Goal: Use online tool/utility: Utilize a website feature to perform a specific function

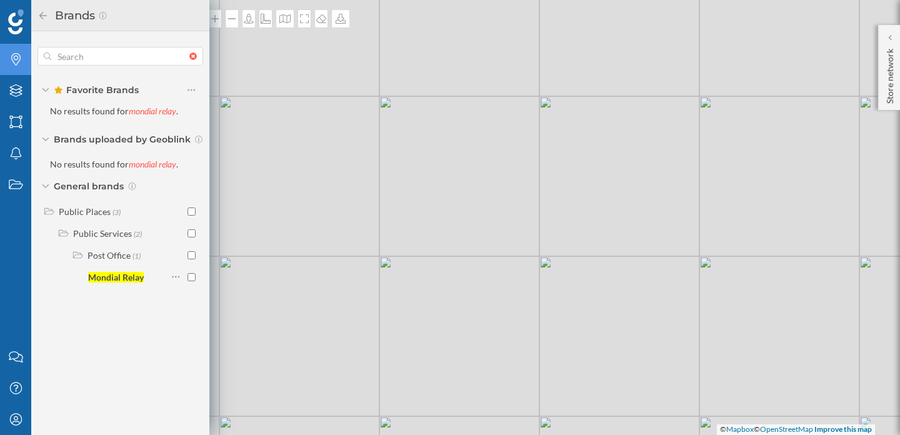
click at [196, 58] on div at bounding box center [196, 57] width 14 height 8
click at [189, 58] on input "text" at bounding box center [120, 56] width 138 height 25
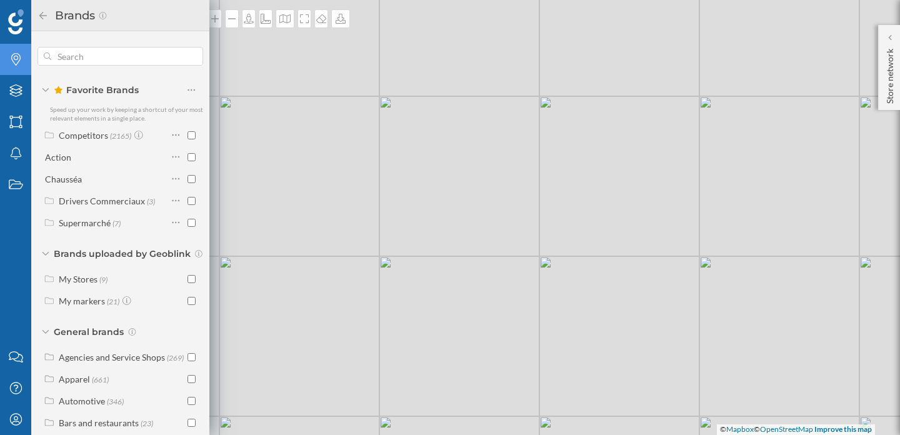
click at [49, 18] on h2 "Brands" at bounding box center [73, 16] width 49 height 20
click at [42, 16] on icon at bounding box center [43, 15] width 11 height 9
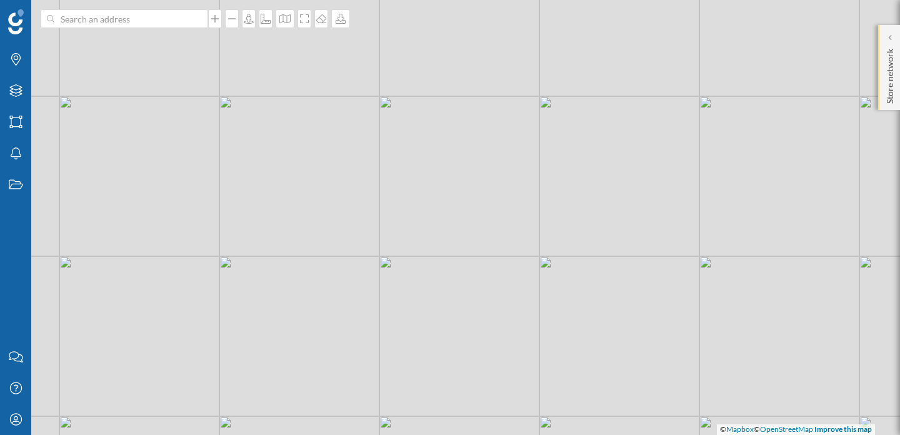
click at [890, 45] on p "Store network" at bounding box center [890, 74] width 13 height 60
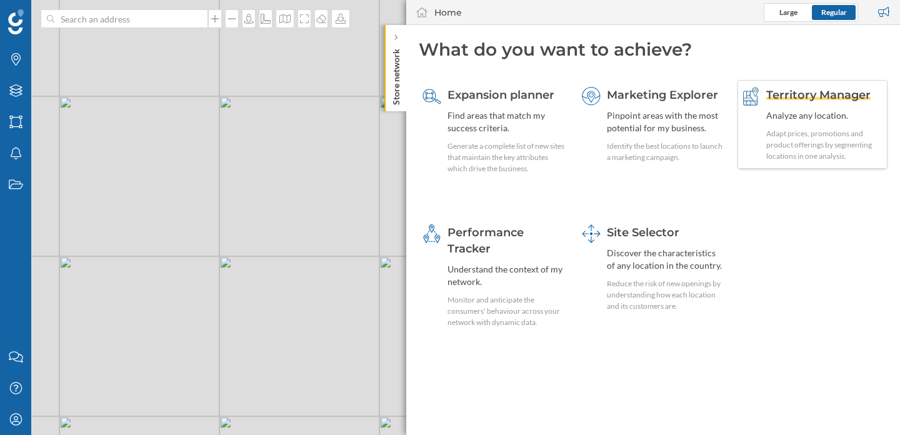
click at [796, 136] on div "Adapt prices, promotions and product offerings by segmenting locations in one a…" at bounding box center [826, 145] width 118 height 34
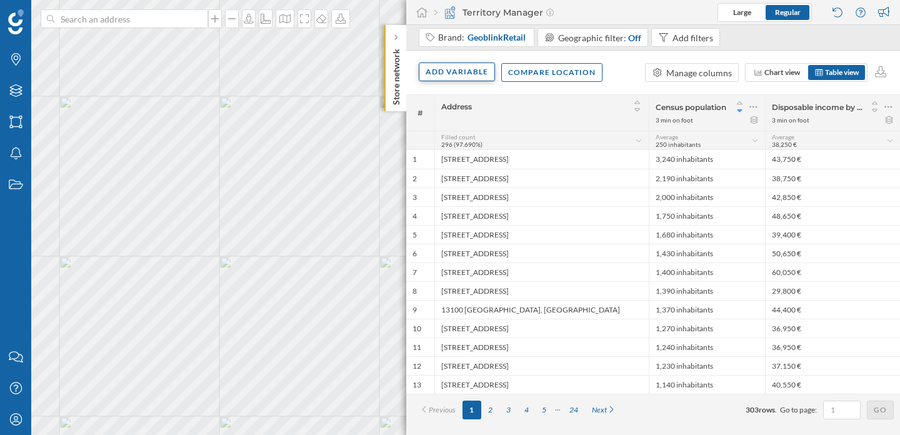
click at [460, 68] on div "Add variable" at bounding box center [457, 72] width 76 height 19
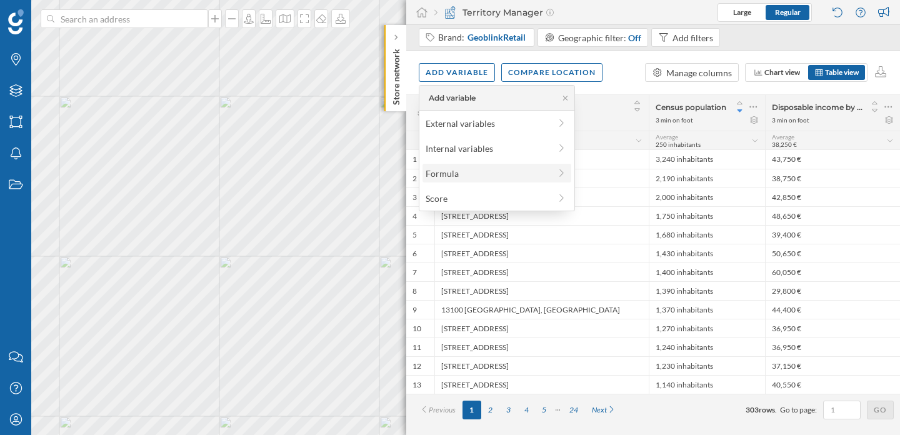
click at [474, 169] on div "Formula" at bounding box center [488, 173] width 124 height 13
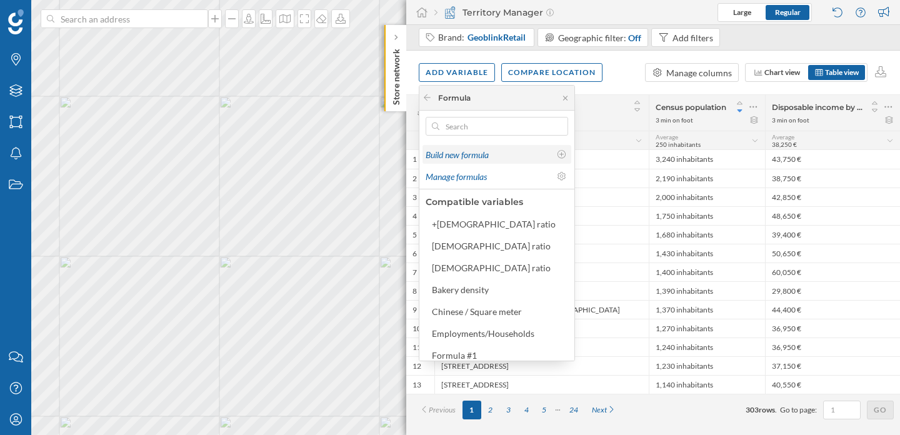
click at [528, 154] on div "Build new formula" at bounding box center [488, 154] width 124 height 13
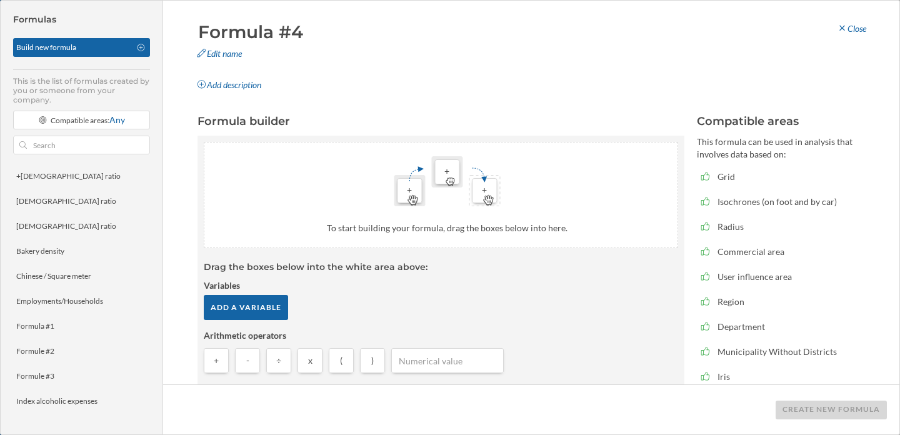
scroll to position [8, 0]
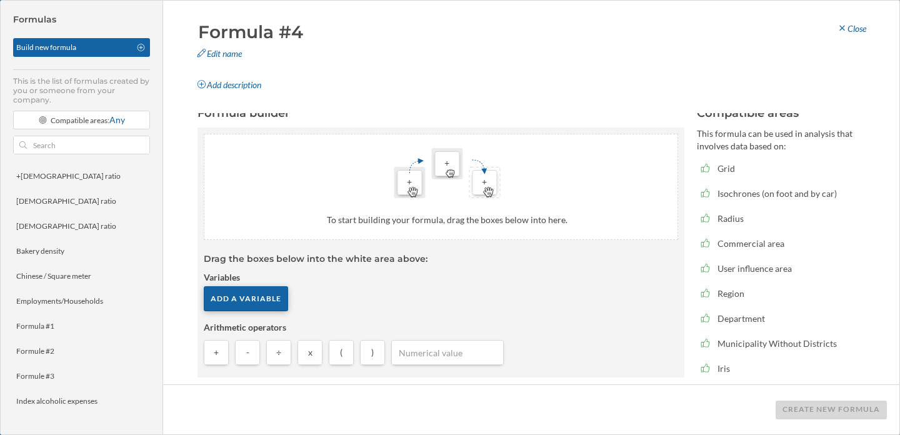
click at [256, 293] on div "Add a variable" at bounding box center [246, 298] width 84 height 25
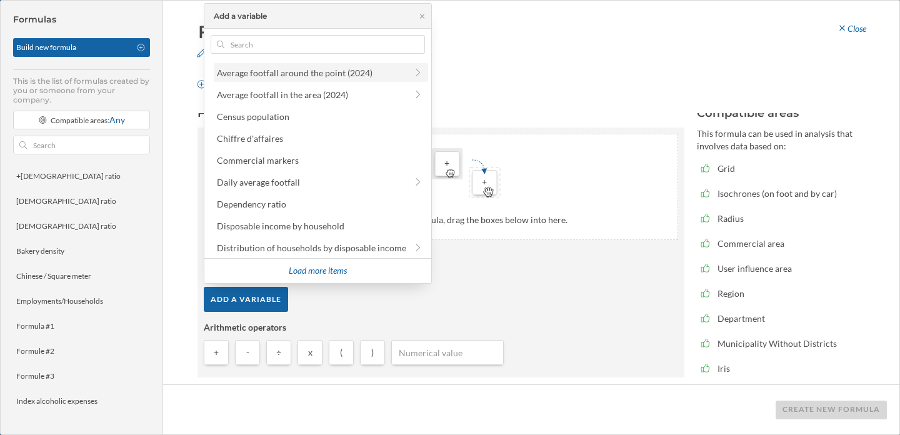
scroll to position [132, 0]
click at [281, 188] on div "Daily average footfall" at bounding box center [321, 181] width 214 height 19
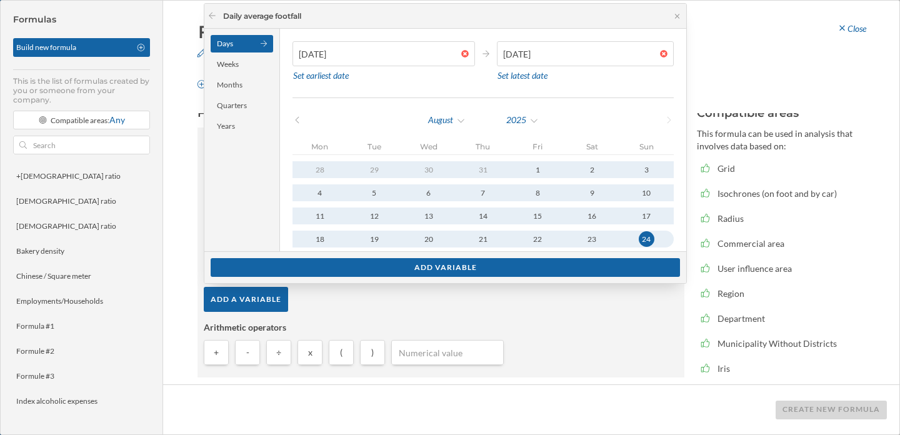
click at [539, 126] on div "[DATE]" at bounding box center [483, 120] width 191 height 19
click at [440, 112] on div "August" at bounding box center [447, 120] width 39 height 19
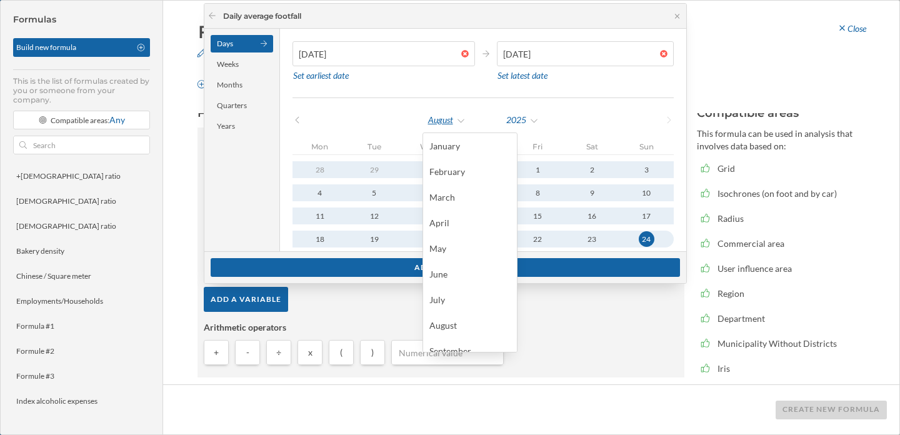
click at [440, 112] on div "August" at bounding box center [447, 120] width 39 height 19
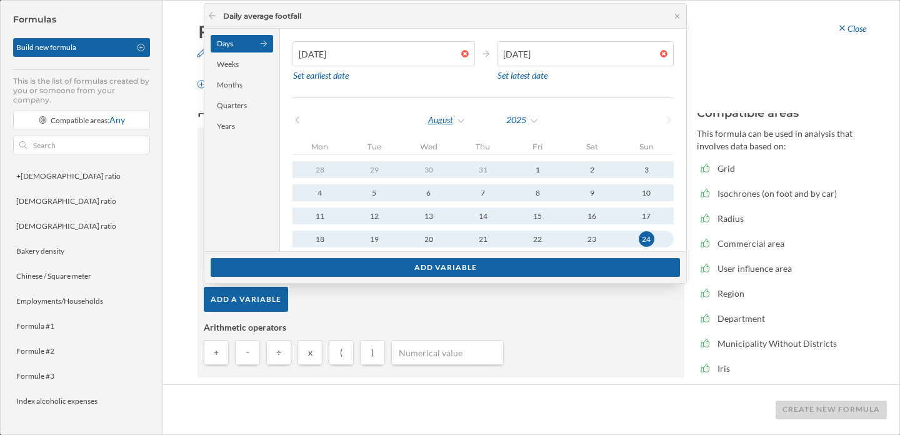
click at [441, 115] on div "August" at bounding box center [447, 120] width 39 height 19
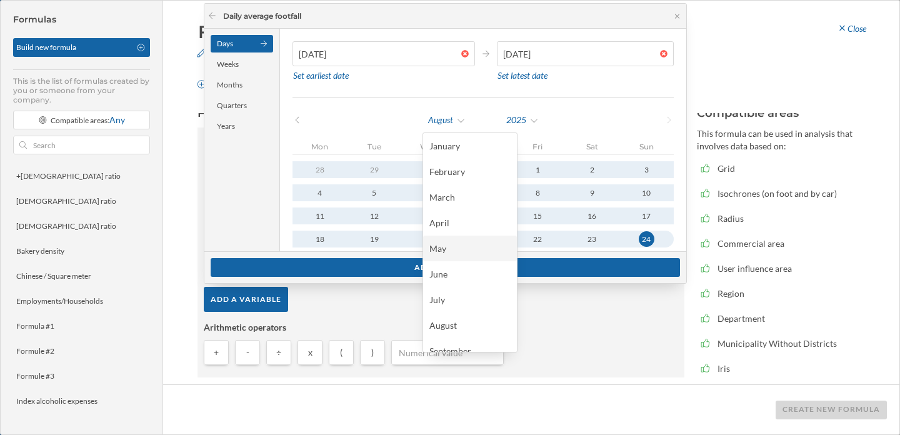
scroll to position [89, 0]
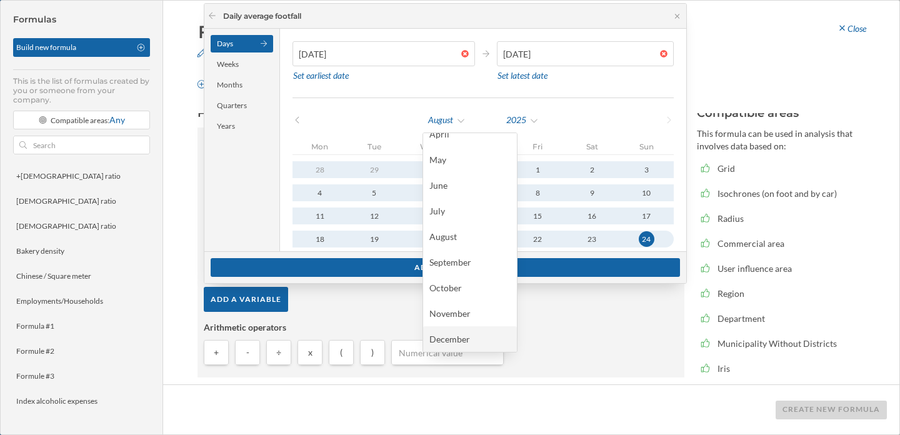
click at [456, 336] on div "December" at bounding box center [470, 339] width 81 height 13
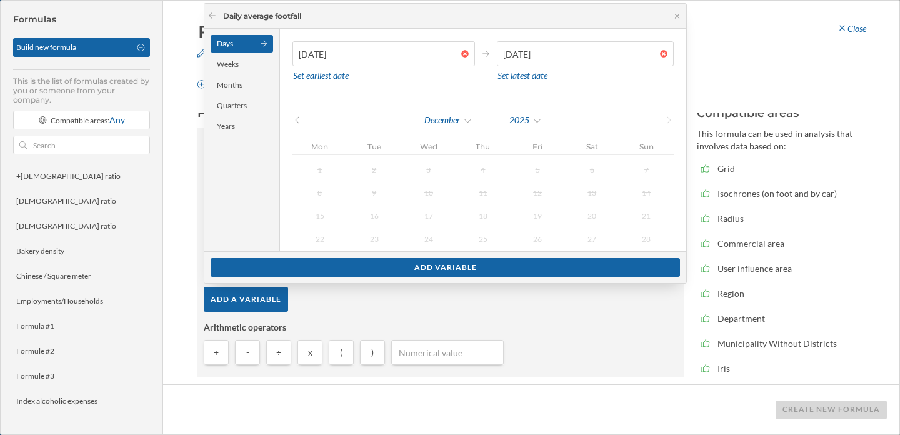
click at [521, 125] on div "2025" at bounding box center [526, 120] width 34 height 19
click at [523, 140] on div "2024" at bounding box center [551, 145] width 81 height 13
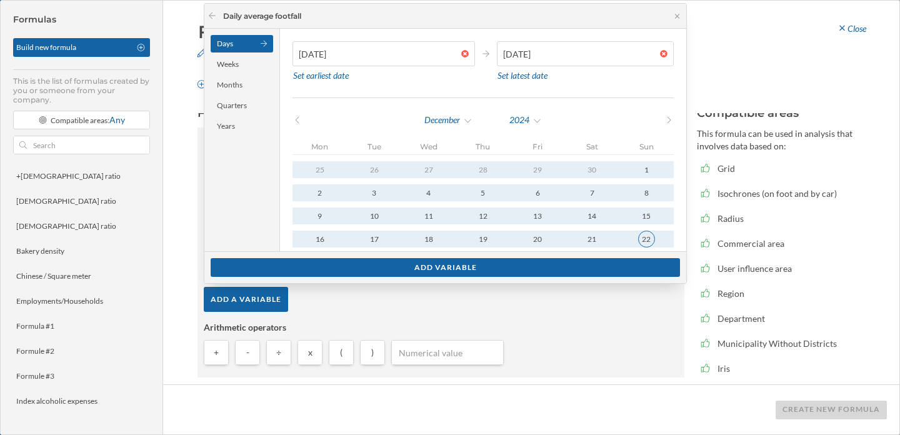
click at [647, 244] on button "22" at bounding box center [647, 239] width 54 height 17
click at [506, 57] on input "[DATE]" at bounding box center [578, 53] width 163 height 25
type input "[DATE]"
click at [584, 85] on div "[DATE] Set earliest date [DATE] Set latest date" at bounding box center [483, 69] width 381 height 57
click at [432, 270] on div "Add variable" at bounding box center [446, 267] width 470 height 19
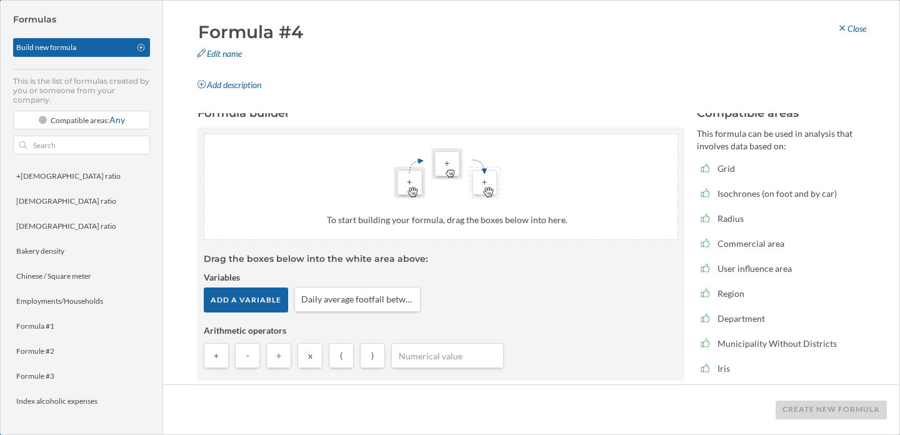
click at [310, 361] on span "x" at bounding box center [310, 356] width 4 height 13
click at [423, 363] on input "number" at bounding box center [447, 355] width 105 height 19
type input "365"
click at [626, 325] on strong "Arithmetic operators" at bounding box center [441, 331] width 475 height 13
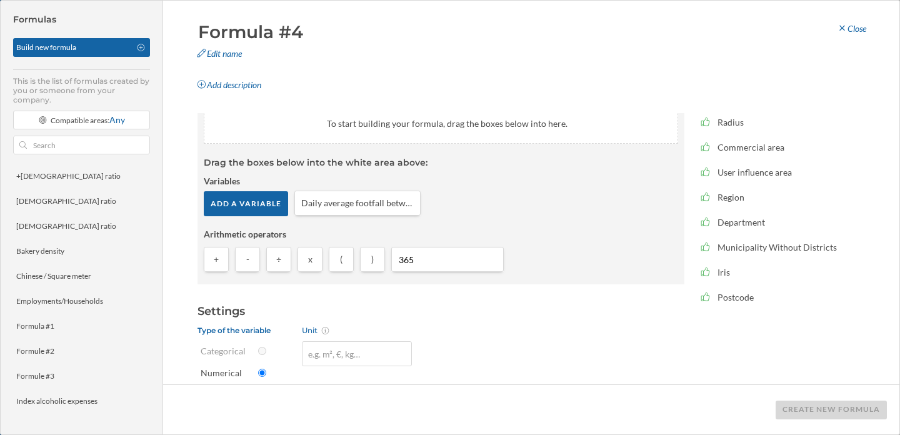
scroll to position [105, 0]
click at [311, 257] on span "x" at bounding box center [310, 259] width 4 height 13
click at [309, 266] on div "x" at bounding box center [310, 258] width 25 height 25
click at [310, 263] on span "x" at bounding box center [310, 259] width 4 height 13
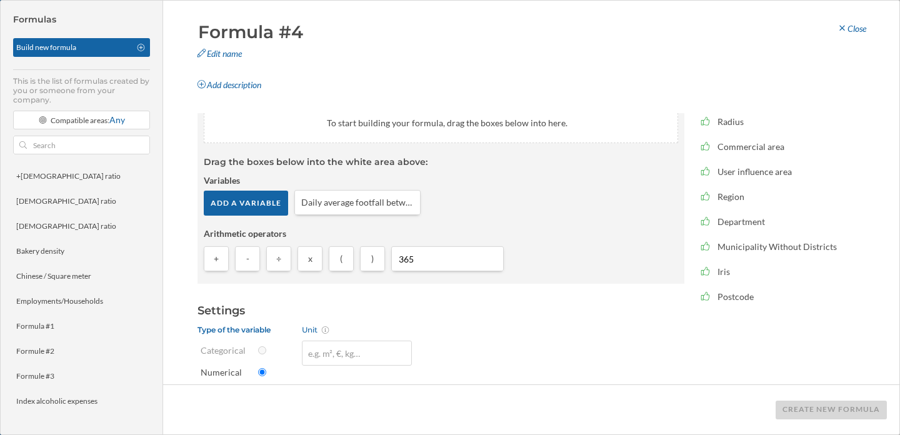
click at [310, 263] on span "x" at bounding box center [310, 259] width 4 height 13
click at [307, 263] on div "x" at bounding box center [310, 258] width 25 height 25
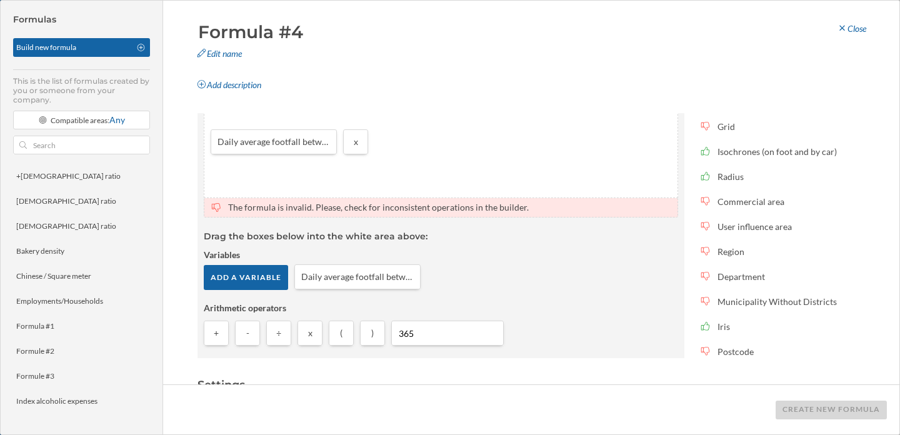
scroll to position [51, 0]
click at [438, 337] on input "365" at bounding box center [447, 332] width 105 height 19
click at [418, 331] on input "365" at bounding box center [447, 332] width 105 height 19
click at [400, 135] on input "number" at bounding box center [430, 140] width 105 height 19
type input "365"
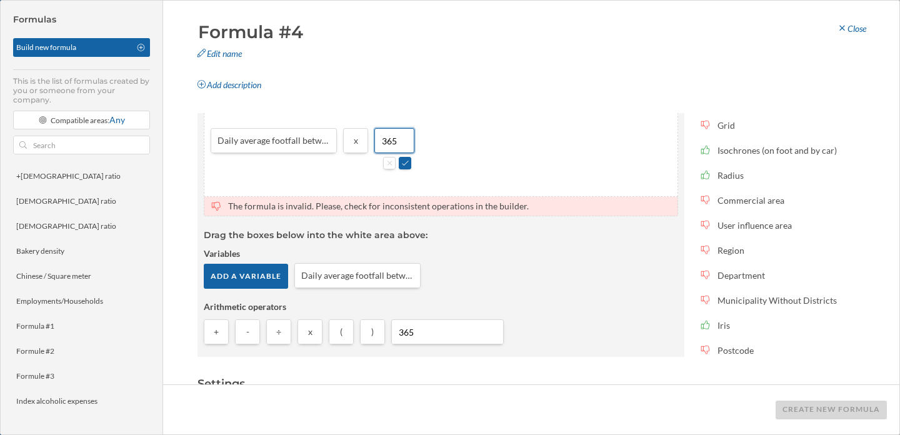
click at [515, 138] on div "Daily average footfall between [DATE] and [DATE] x 365" at bounding box center [440, 143] width 473 height 105
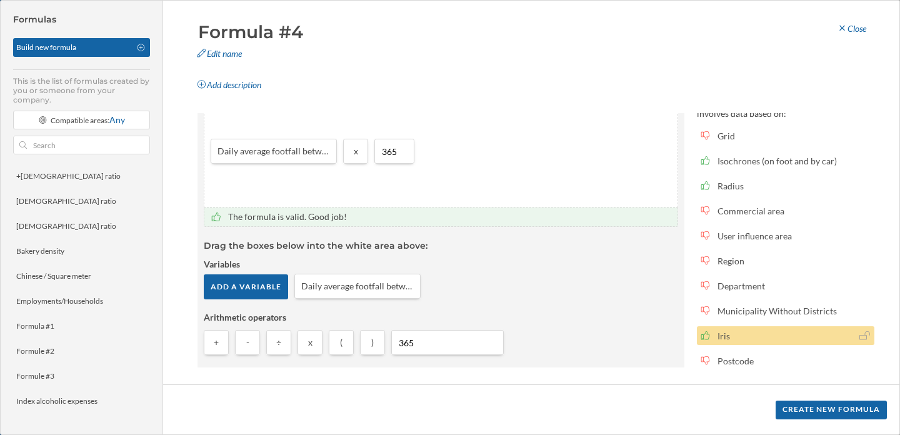
scroll to position [0, 0]
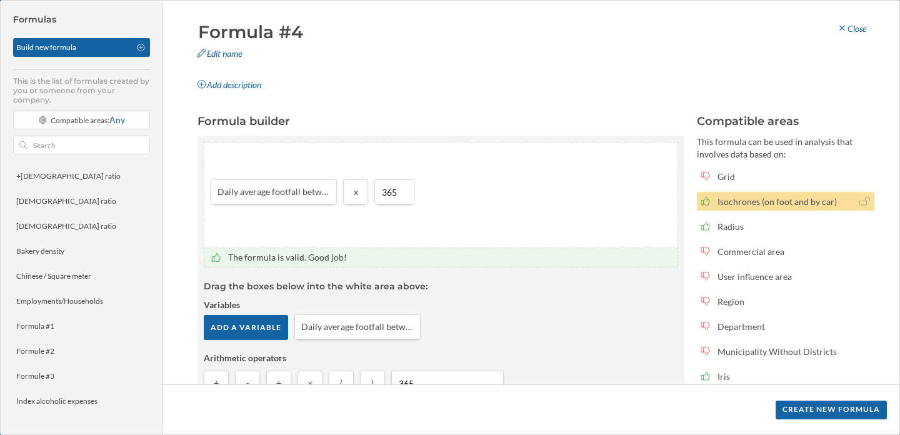
click at [799, 201] on div "Isochrones (on foot and by car)" at bounding box center [786, 201] width 136 height 13
click at [711, 202] on div "Isochrones (on foot and by car)" at bounding box center [776, 201] width 153 height 13
click at [703, 202] on icon at bounding box center [705, 201] width 11 height 9
click at [262, 33] on input "Formula #4" at bounding box center [311, 31] width 234 height 25
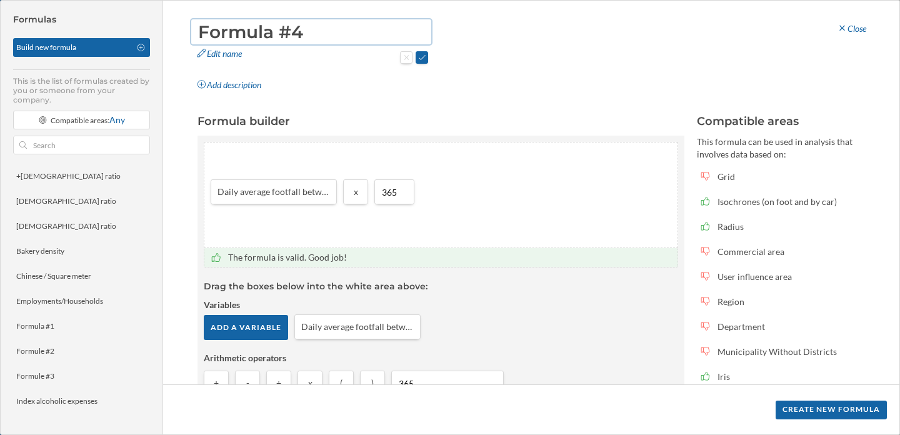
click at [286, 29] on input "Formula #4" at bounding box center [311, 31] width 234 height 25
click at [295, 36] on input "Yearly average footfall 2024" at bounding box center [311, 31] width 234 height 25
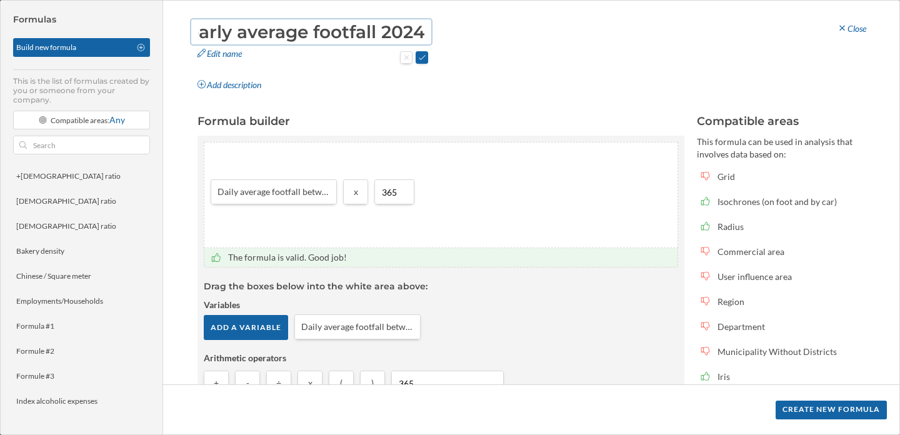
scroll to position [0, 0]
click at [518, 120] on h3 "Formula builder" at bounding box center [441, 121] width 487 height 16
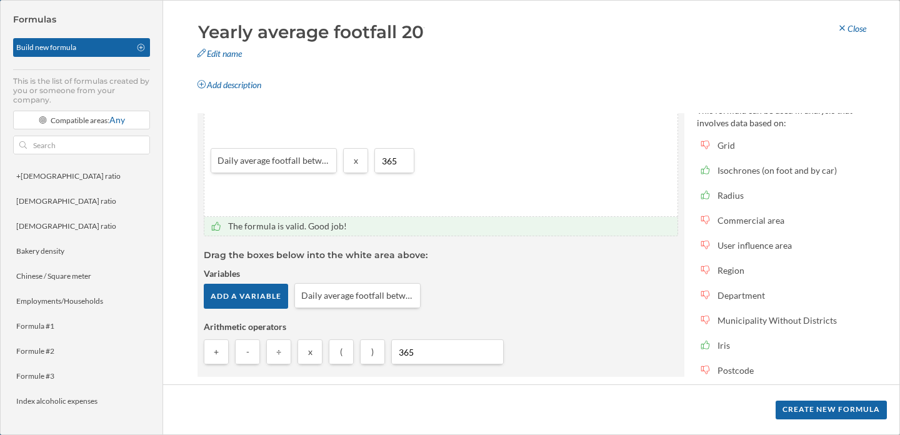
scroll to position [24, 0]
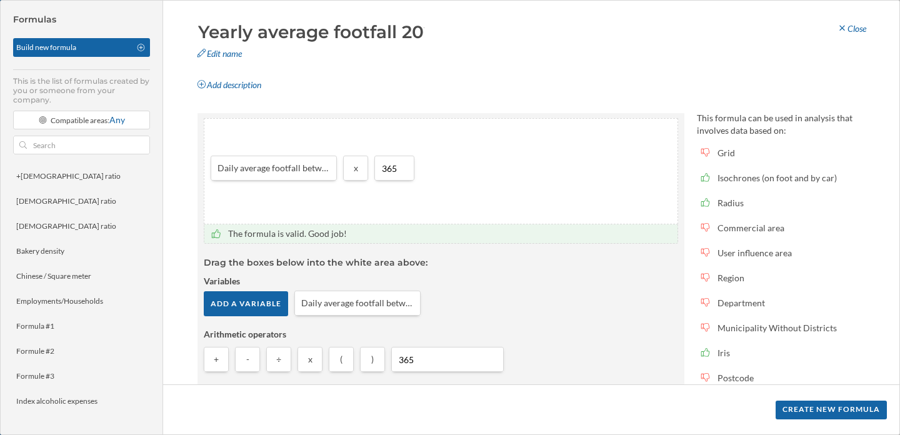
click at [331, 30] on input "Yearly average footfall 2024" at bounding box center [311, 31] width 234 height 25
click at [407, 57] on button at bounding box center [406, 57] width 13 height 13
type input "Formula #4"
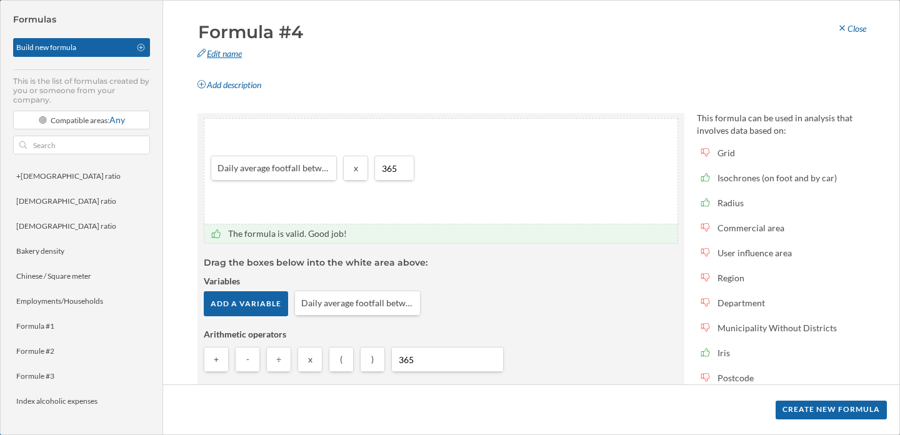
click at [410, 63] on div "Edit name" at bounding box center [308, 53] width 240 height 19
click at [498, 55] on div "Formula #4 Edit name Add description Close" at bounding box center [531, 56] width 687 height 75
click at [431, 349] on div "365" at bounding box center [447, 359] width 113 height 25
click at [427, 362] on input "365" at bounding box center [447, 359] width 105 height 19
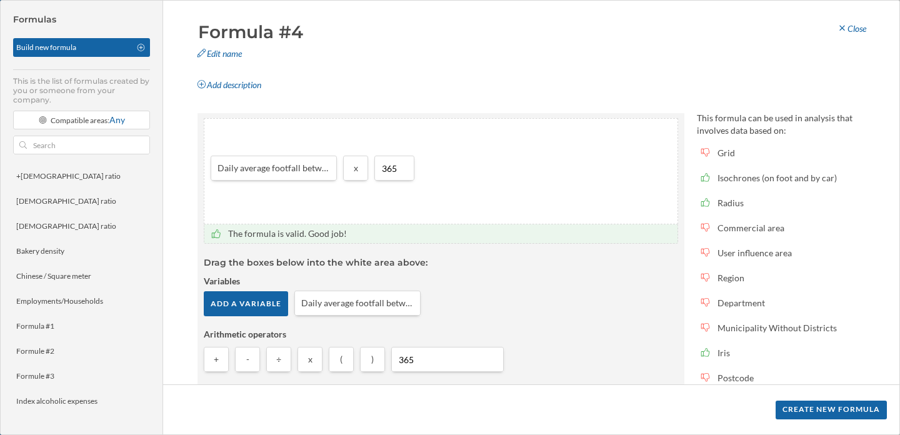
click at [427, 362] on input "365" at bounding box center [447, 359] width 105 height 19
click at [881, 110] on div "Formula #4 Edit name Add description Close Formula builder Daily average footfa…" at bounding box center [531, 218] width 737 height 434
click at [850, 35] on div "Close" at bounding box center [852, 28] width 46 height 19
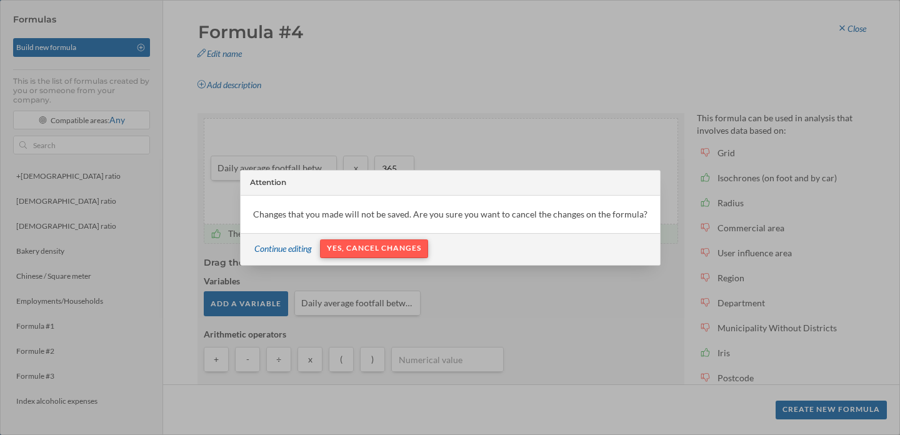
click at [355, 248] on div "Yes, cancel changes" at bounding box center [374, 248] width 108 height 19
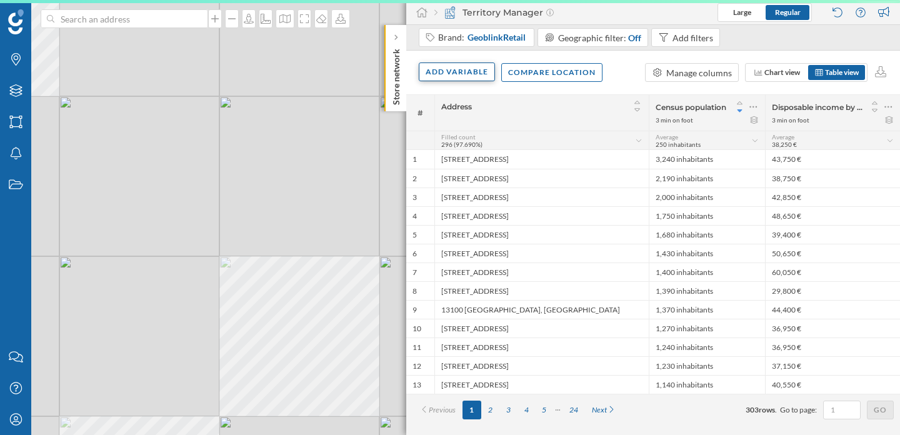
click at [469, 73] on div "Add variable" at bounding box center [457, 72] width 76 height 19
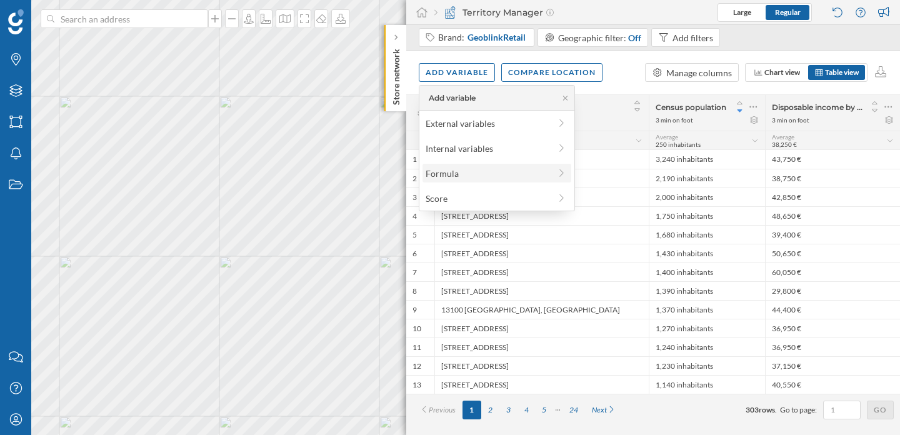
click at [462, 176] on div "Formula" at bounding box center [488, 173] width 124 height 13
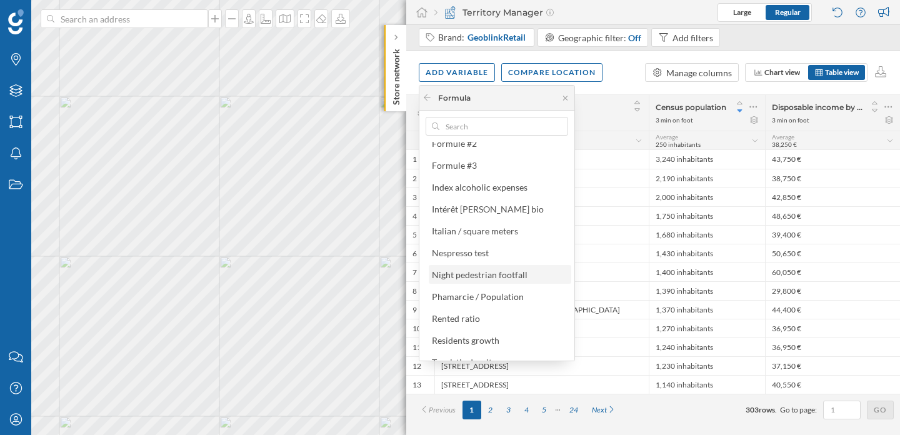
scroll to position [291, 0]
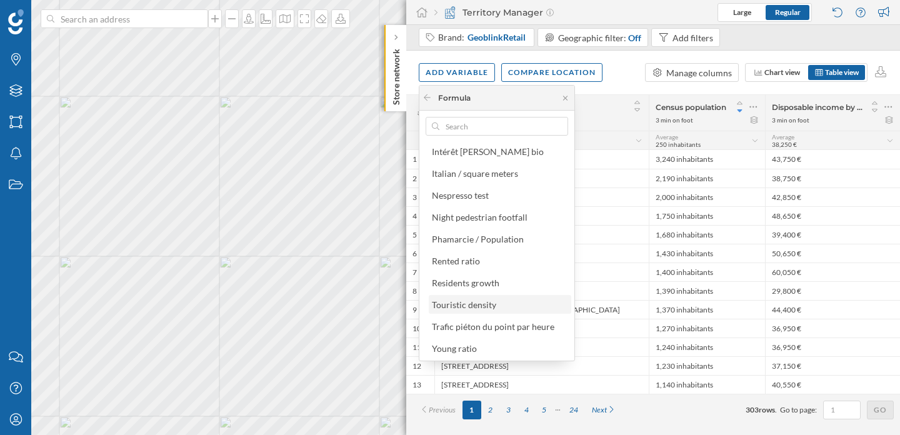
click at [485, 311] on div "Touristic density" at bounding box center [500, 304] width 143 height 19
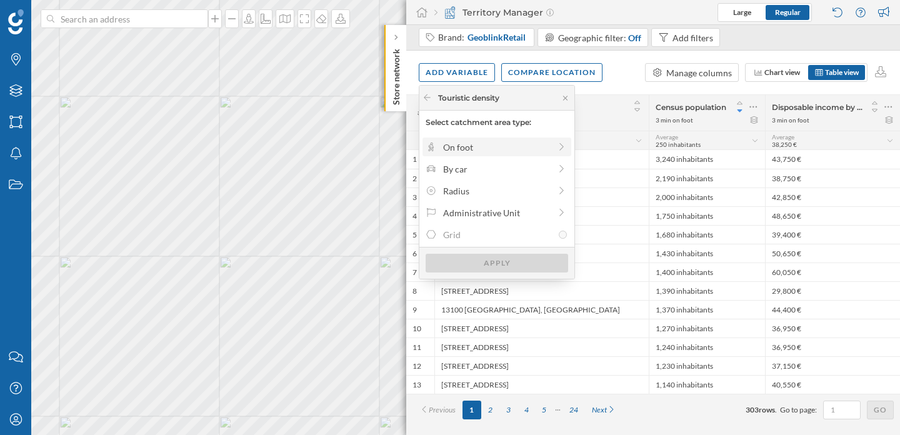
click at [507, 148] on div "On foot" at bounding box center [496, 147] width 107 height 13
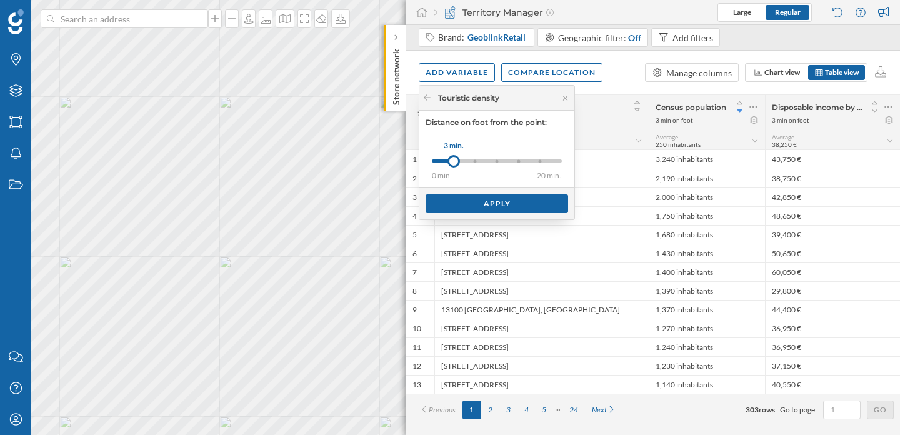
click at [483, 160] on div "0 min. 3 min. 5 min. 8 min. 10 min. 15 min. 20 min." at bounding box center [497, 160] width 130 height 3
click at [505, 194] on div "Apply" at bounding box center [497, 203] width 143 height 19
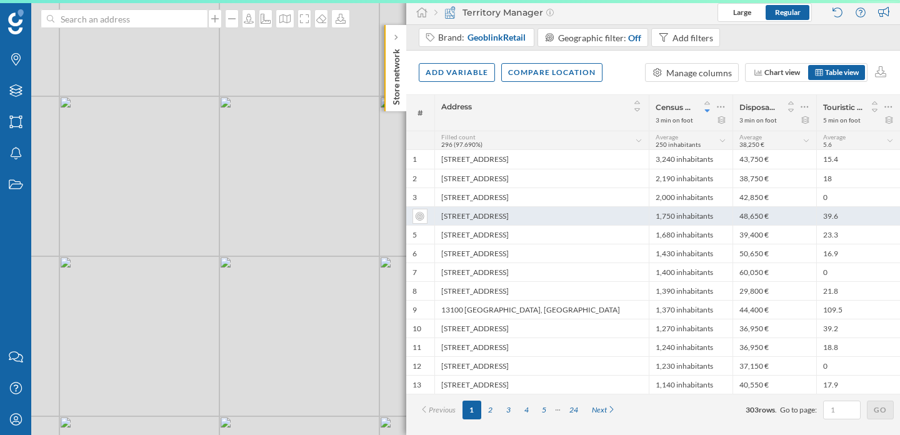
scroll to position [0, 0]
